Goal: Use online tool/utility: Utilize a website feature to perform a specific function

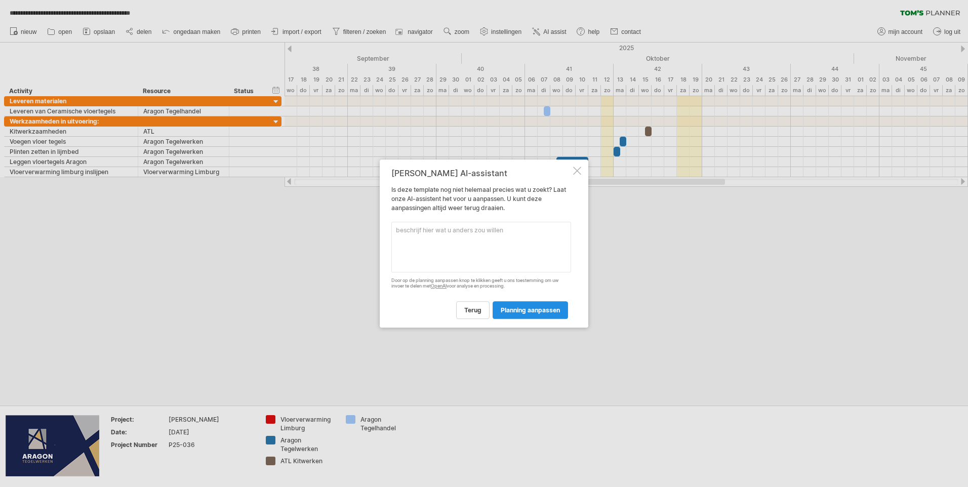
click at [524, 307] on span "planning aanpassen" at bounding box center [530, 310] width 59 height 8
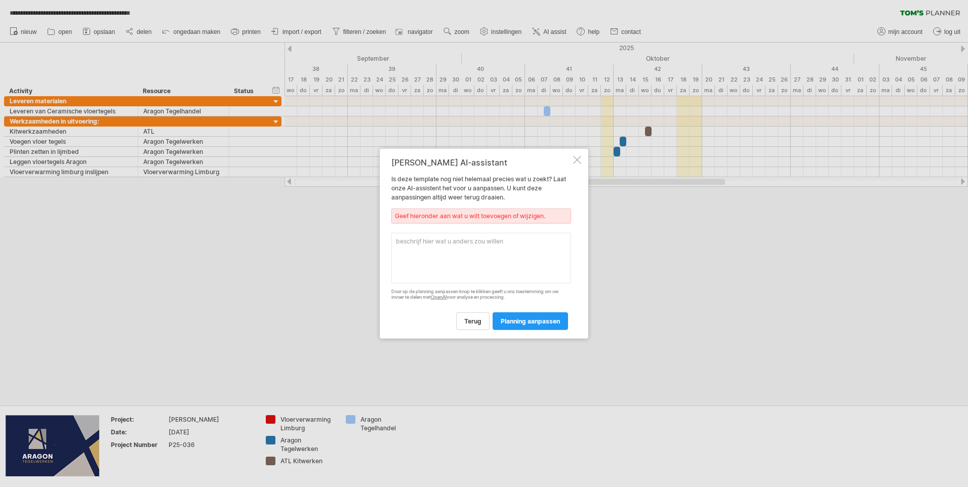
click at [504, 230] on div "[PERSON_NAME] AI-assistant Is deze template nog niet helemaal precies wat u zoe…" at bounding box center [481, 244] width 180 height 172
click at [496, 242] on textarea at bounding box center [481, 258] width 180 height 51
type textarea "alle weekenddagen geel markeren"
click at [547, 312] on link "planning aanpassen" at bounding box center [530, 321] width 75 height 18
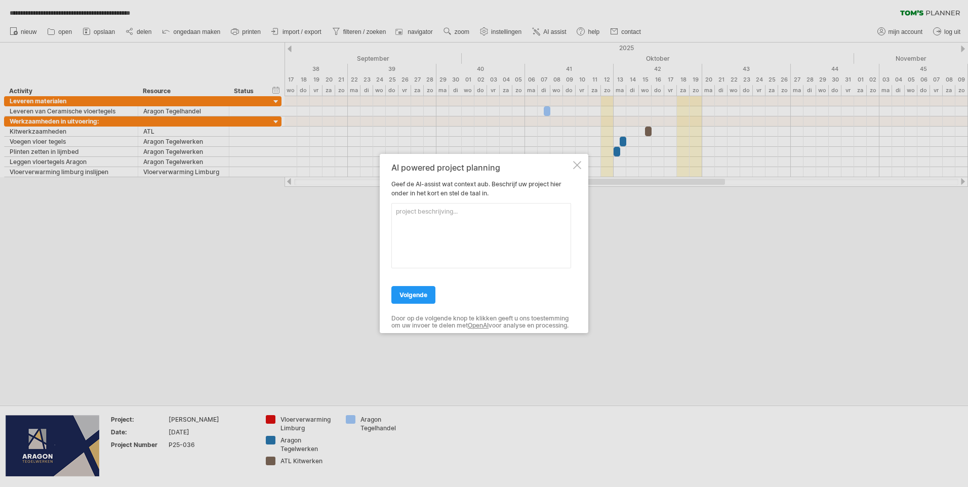
click at [411, 222] on textarea at bounding box center [481, 235] width 180 height 65
type textarea "Alle weekend dagen zaterdag en zondag kleur geel geven"
click at [424, 291] on span "volgende" at bounding box center [414, 295] width 28 height 8
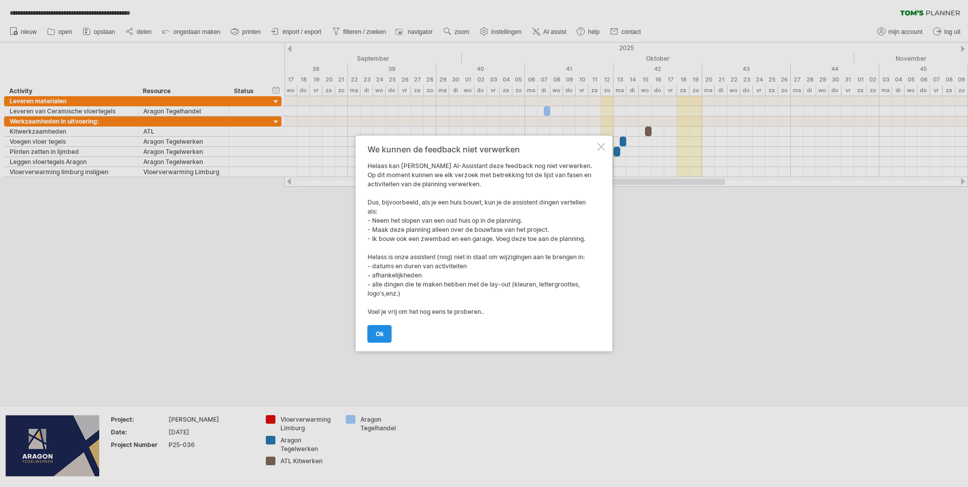
click at [385, 335] on link "ok" at bounding box center [380, 334] width 24 height 18
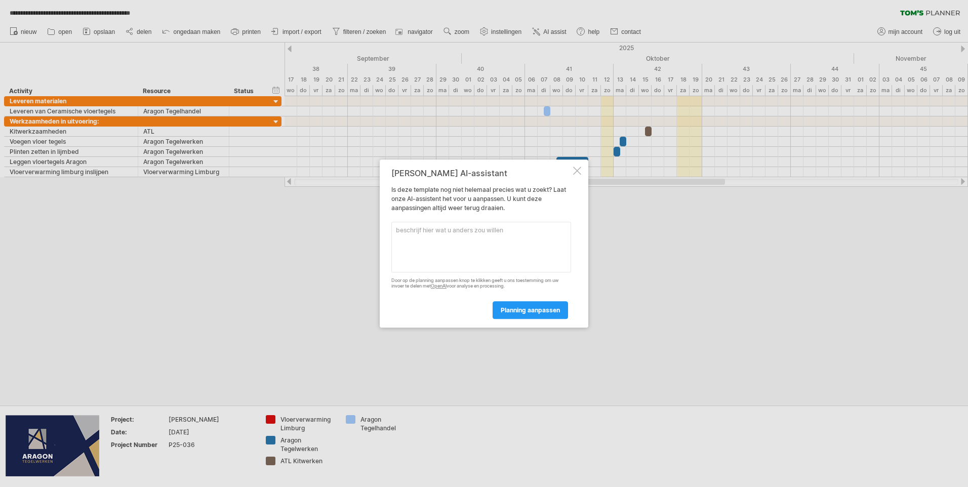
click at [579, 169] on div at bounding box center [577, 171] width 8 height 8
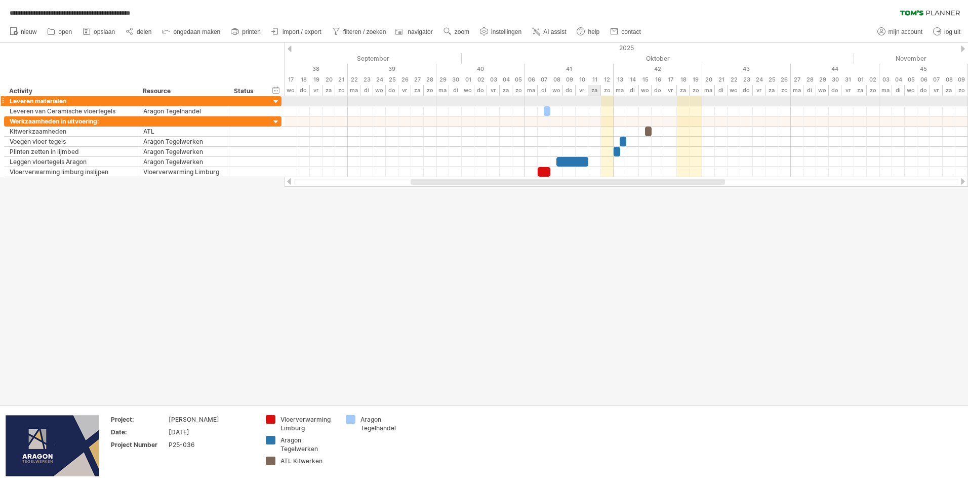
click at [598, 102] on div at bounding box center [627, 101] width 684 height 10
click at [595, 90] on div "za" at bounding box center [594, 90] width 13 height 11
click at [595, 80] on div "11" at bounding box center [594, 79] width 13 height 11
click at [627, 123] on div "kleur dag" at bounding box center [638, 121] width 79 height 16
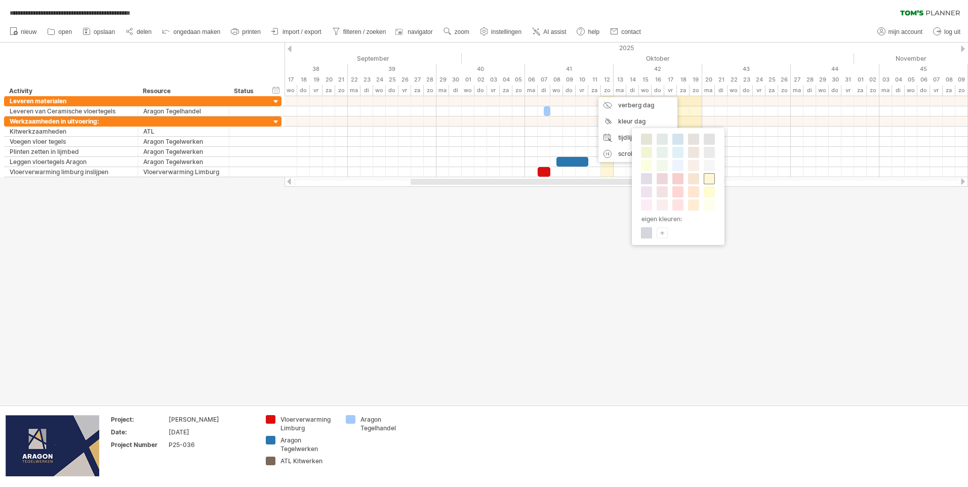
click at [711, 180] on span at bounding box center [709, 179] width 8 height 8
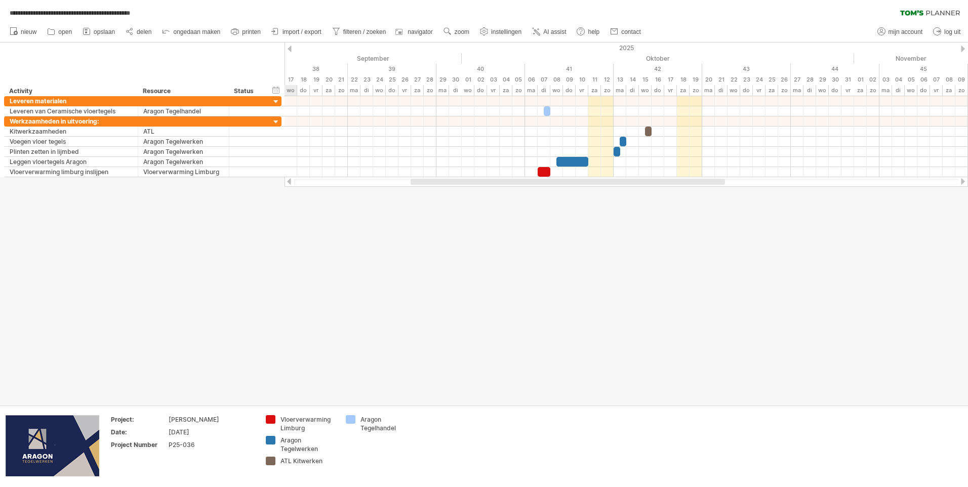
click at [684, 222] on div at bounding box center [484, 224] width 968 height 363
click at [537, 122] on div "kleur dag" at bounding box center [553, 120] width 79 height 16
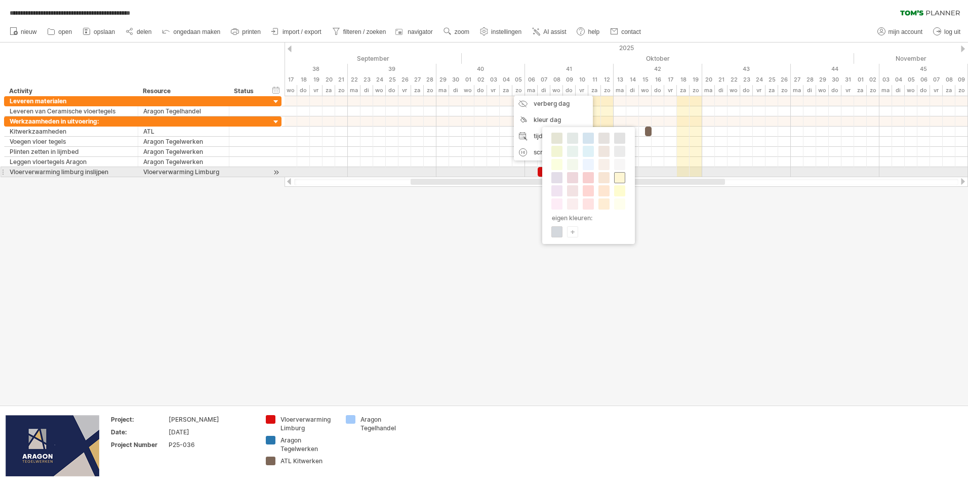
click at [623, 176] on span at bounding box center [620, 178] width 8 height 8
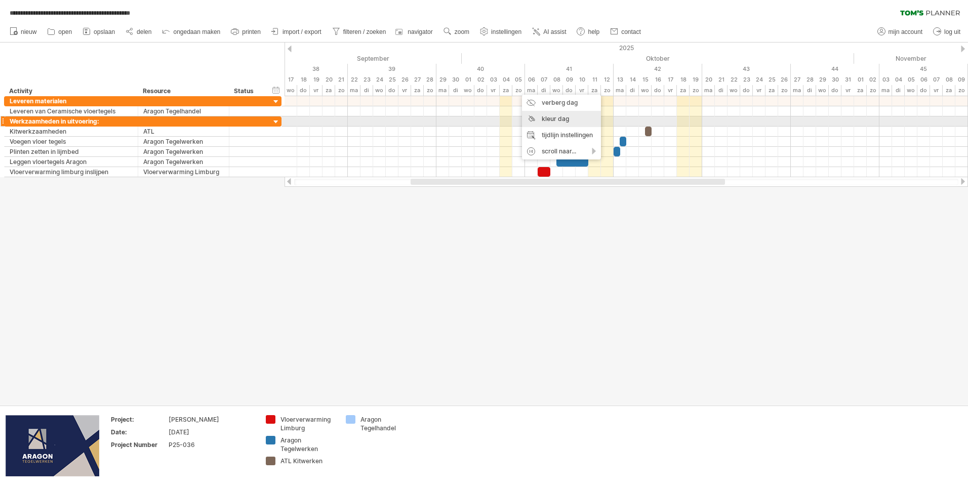
click at [560, 121] on div "kleur dag" at bounding box center [561, 119] width 79 height 16
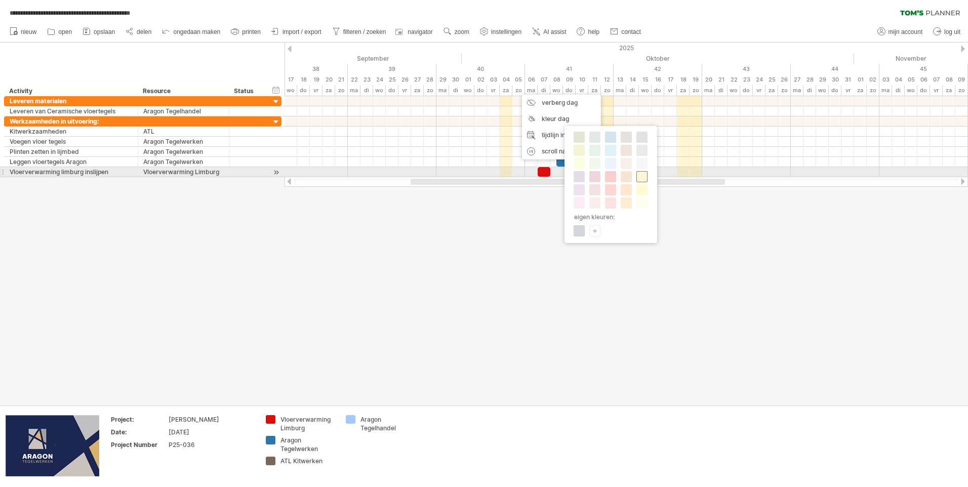
click at [643, 174] on span at bounding box center [642, 177] width 8 height 8
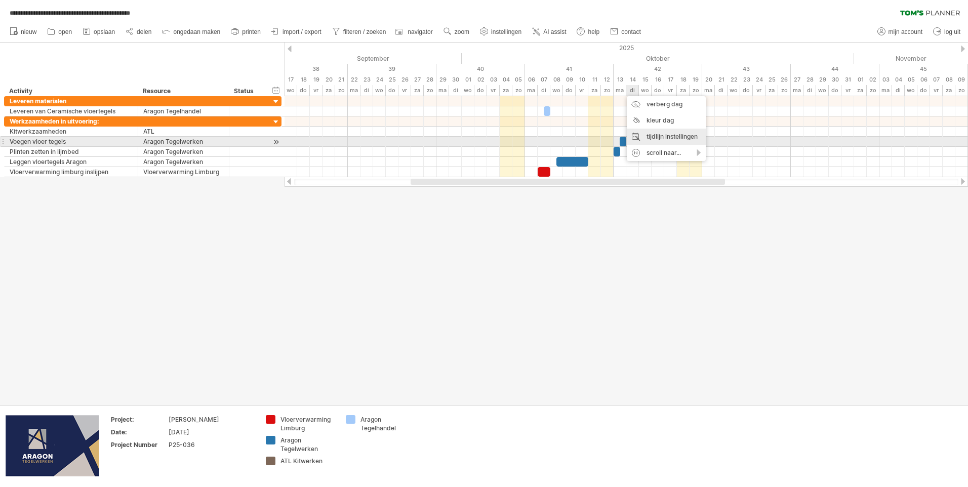
click at [657, 137] on div "tijdlijn instellingen" at bounding box center [666, 137] width 79 height 16
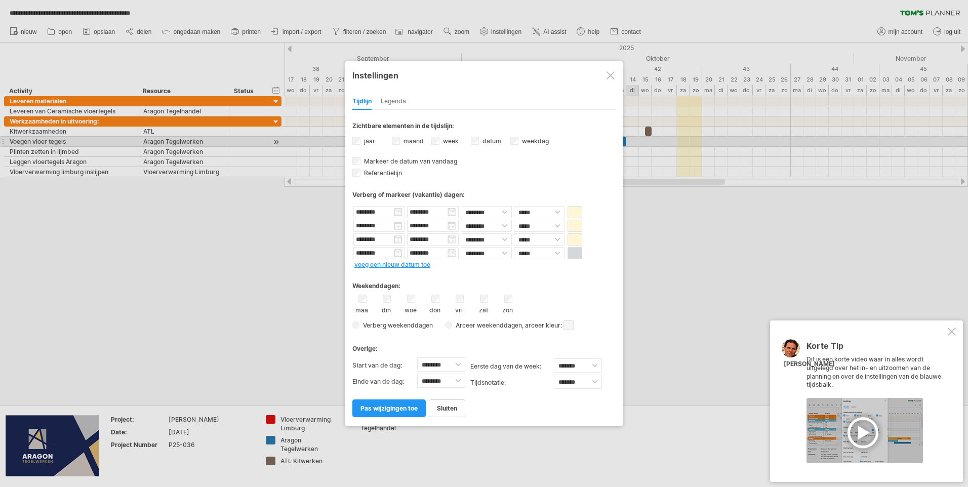
click at [860, 427] on div at bounding box center [865, 430] width 116 height 65
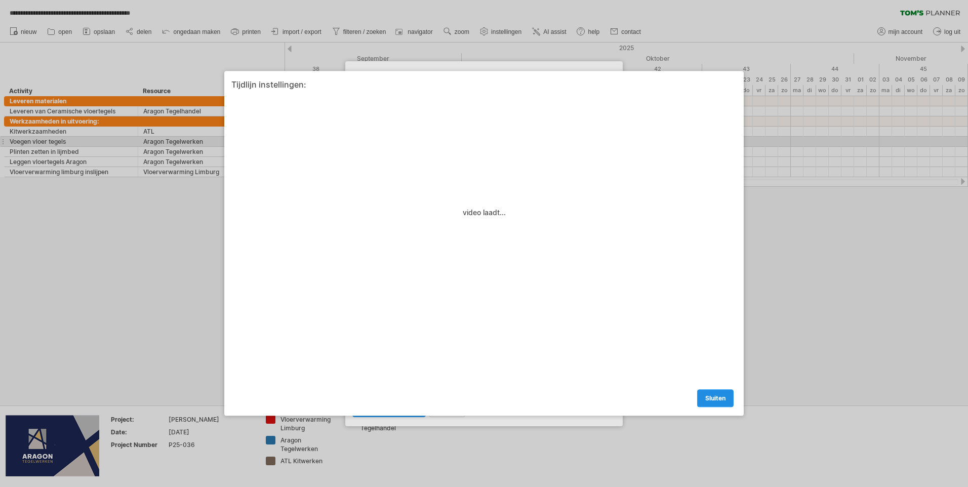
click at [717, 398] on span "sluiten" at bounding box center [715, 399] width 20 height 8
